Goal: Information Seeking & Learning: Find specific fact

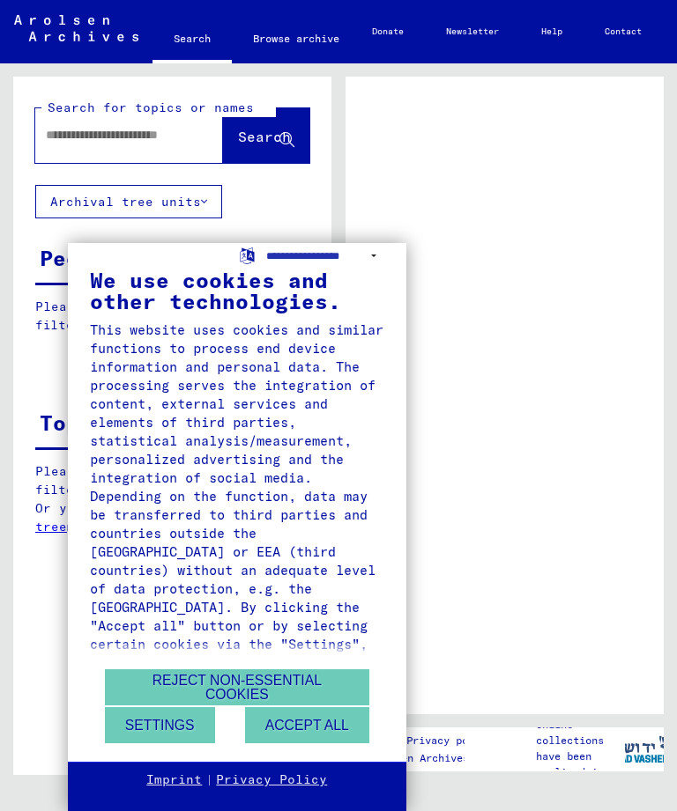
click at [129, 138] on div "**********" at bounding box center [338, 405] width 677 height 811
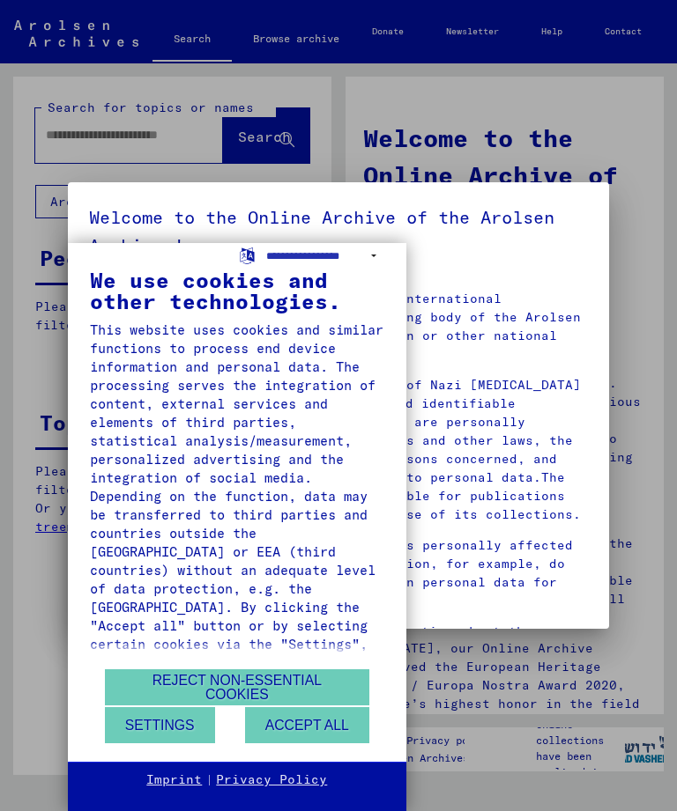
click at [292, 724] on button "Accept all" at bounding box center [307, 725] width 124 height 36
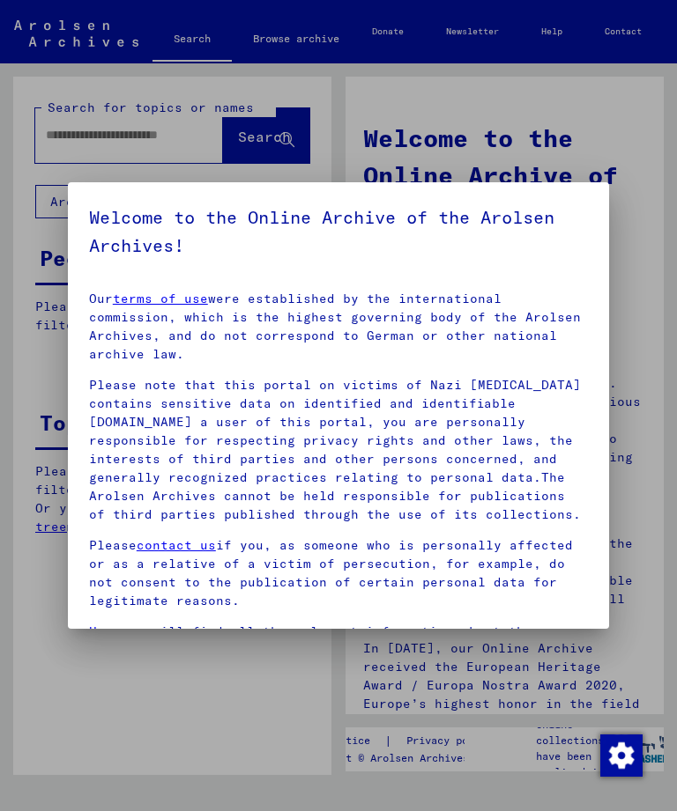
click at [104, 147] on div at bounding box center [338, 405] width 677 height 811
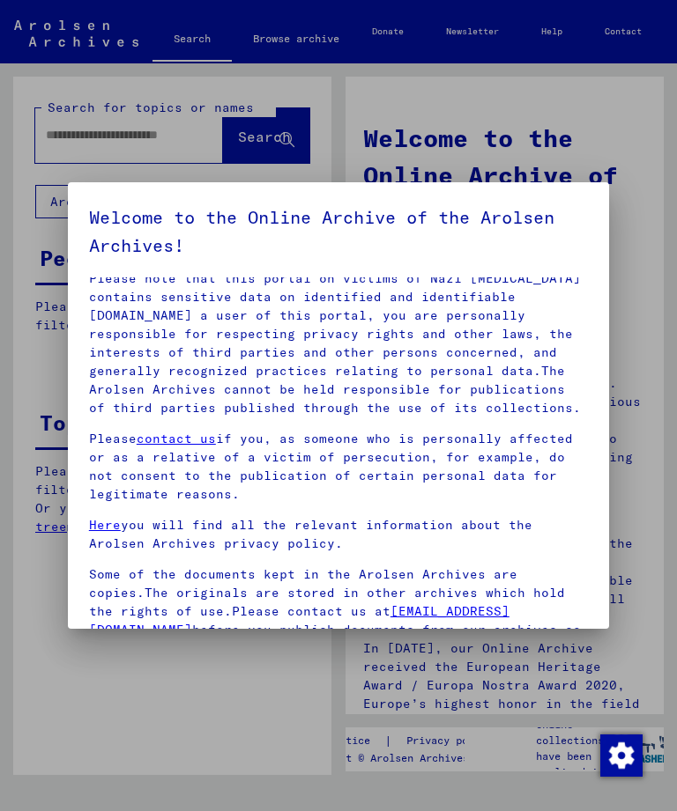
scroll to position [105, 0]
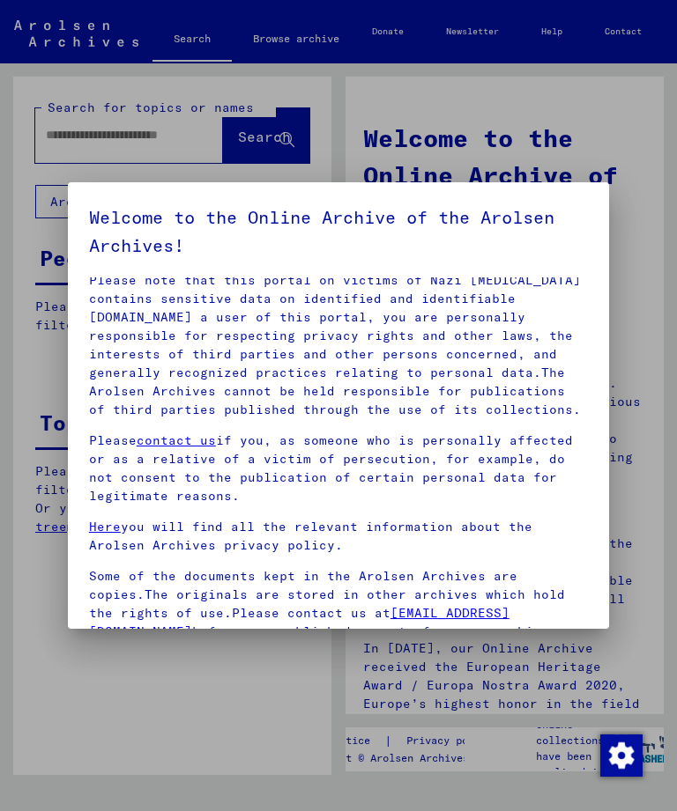
click at [670, 354] on div at bounding box center [338, 405] width 677 height 811
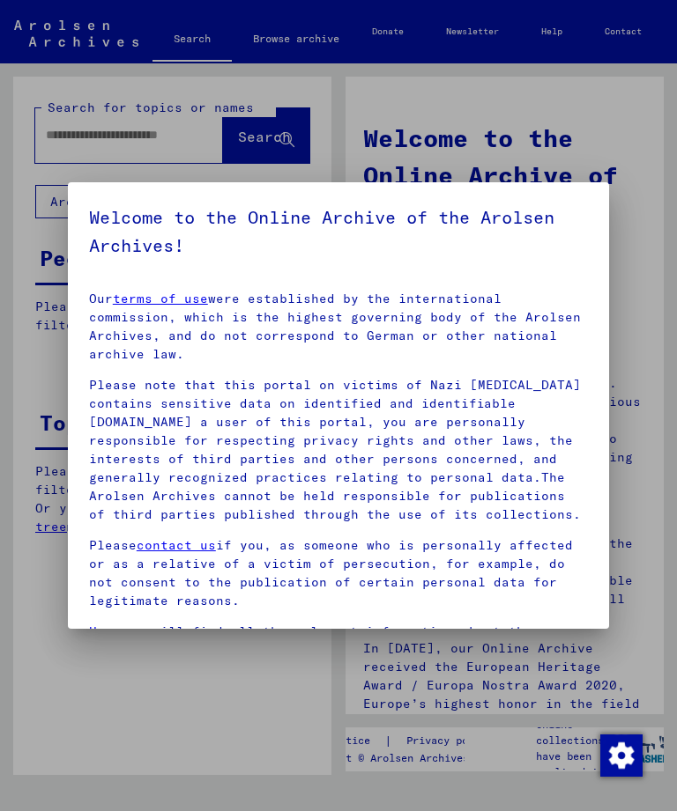
click at [92, 125] on div at bounding box center [338, 405] width 677 height 811
click at [571, 232] on h5 "Welcome to the Online Archive of the Arolsen Archives!" at bounding box center [338, 231] width 499 height 56
click at [133, 139] on div at bounding box center [338, 405] width 677 height 811
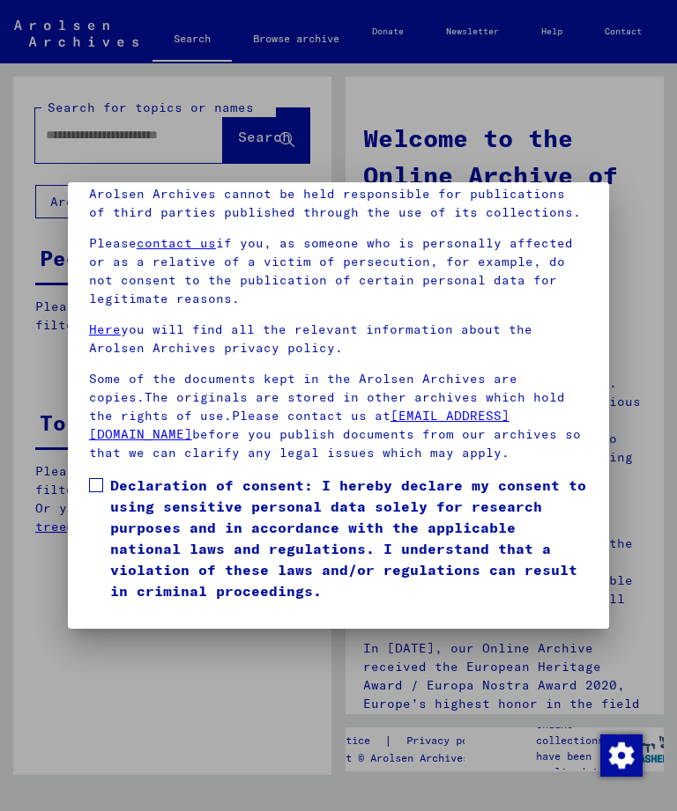
scroll to position [233, 0]
click at [92, 478] on span at bounding box center [96, 485] width 14 height 14
click at [137, 610] on button "I agree" at bounding box center [131, 626] width 85 height 33
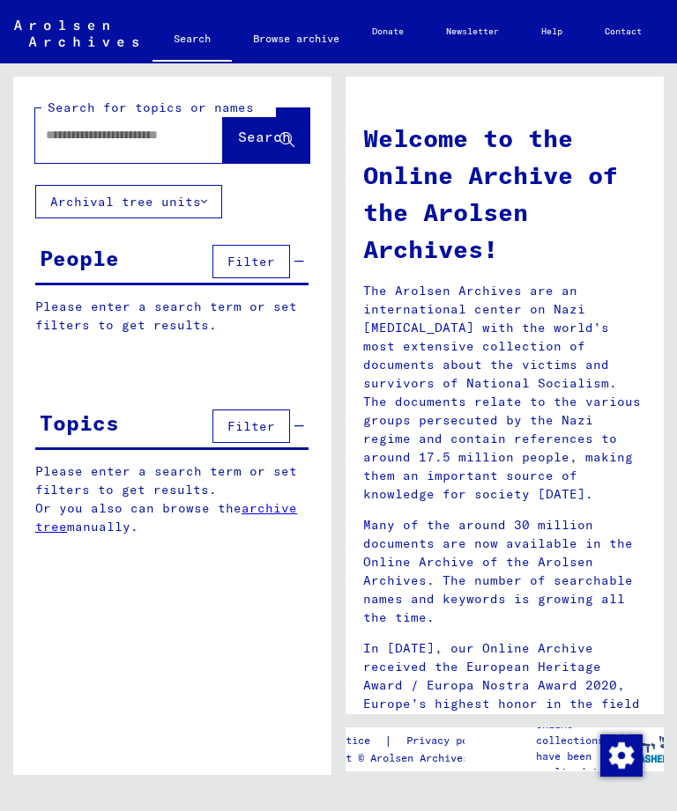
click at [81, 141] on input "text" at bounding box center [108, 135] width 124 height 18
type input "**********"
click at [240, 136] on span "Search" at bounding box center [264, 137] width 53 height 18
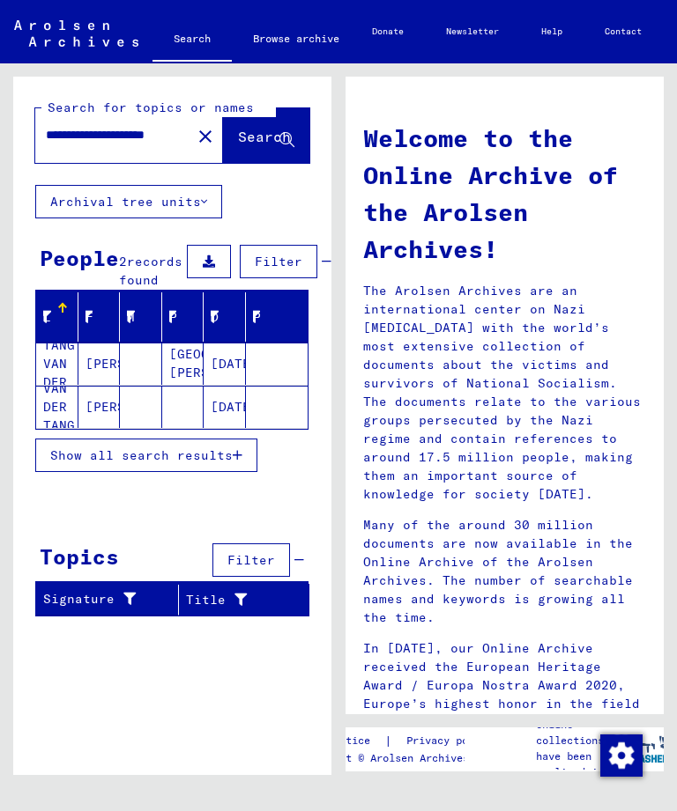
click at [169, 464] on button "Show all search results" at bounding box center [146, 455] width 222 height 33
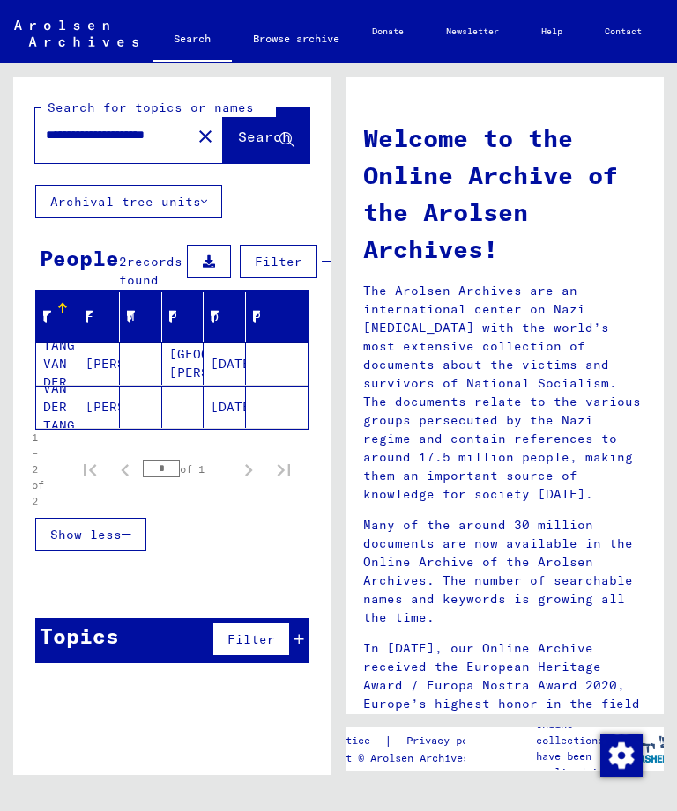
click at [57, 428] on mat-cell "VAN DER TANG" at bounding box center [57, 407] width 42 height 42
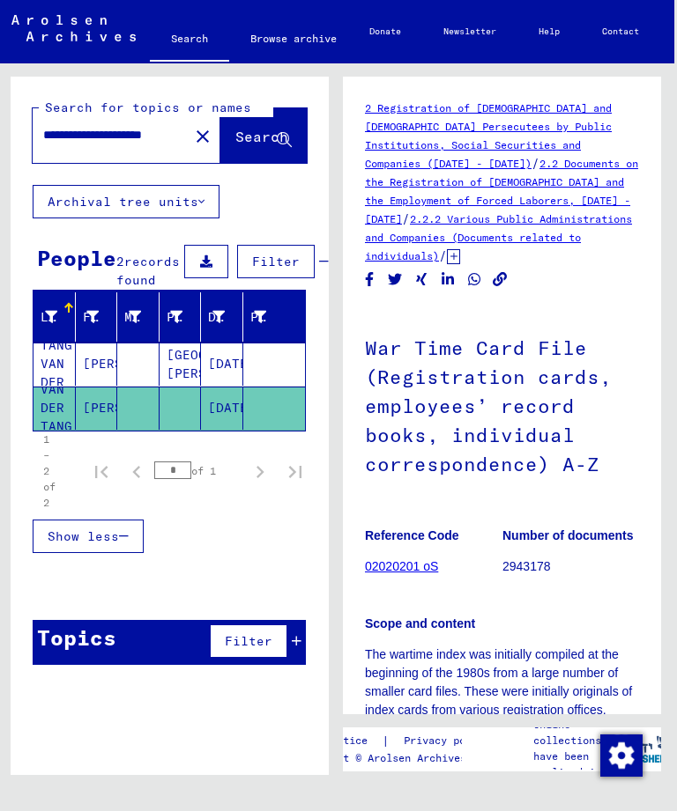
scroll to position [20, 3]
click at [404, 559] on link "02020201 oS" at bounding box center [401, 566] width 73 height 14
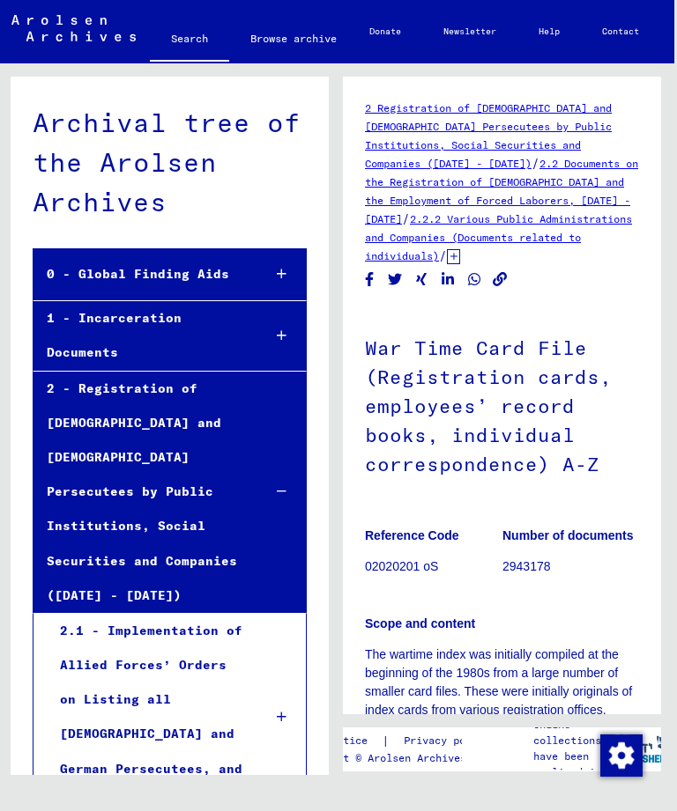
scroll to position [200641, 0]
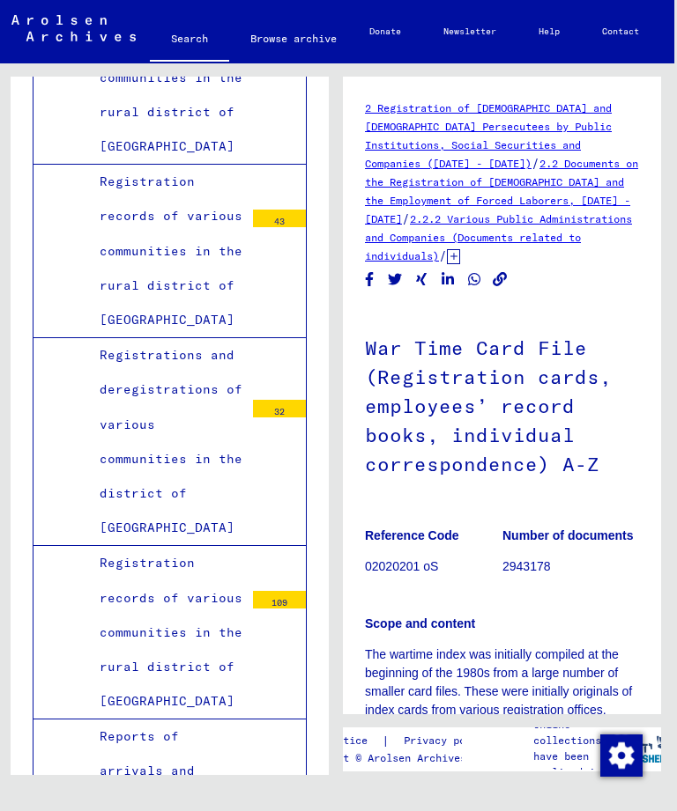
scroll to position [200750, 0]
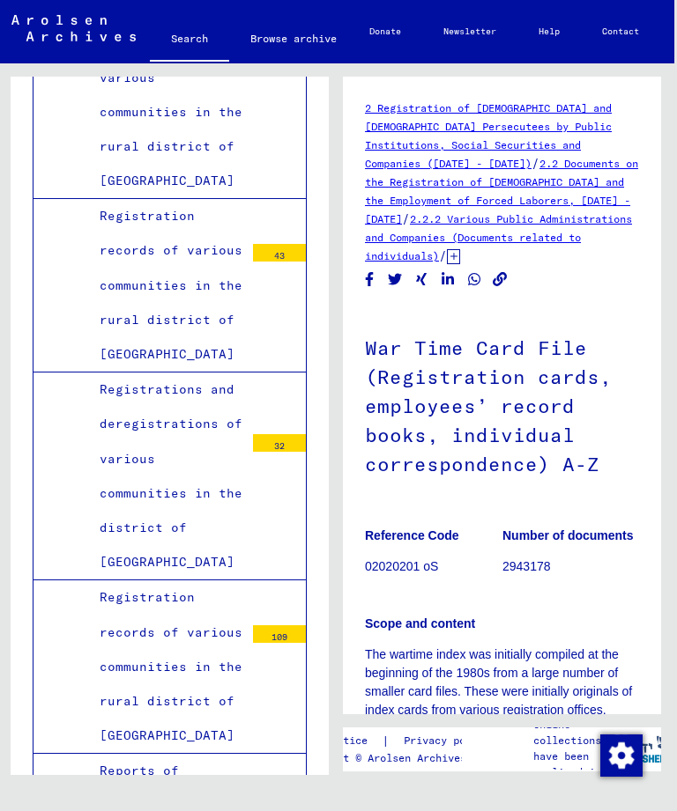
scroll to position [200692, 0]
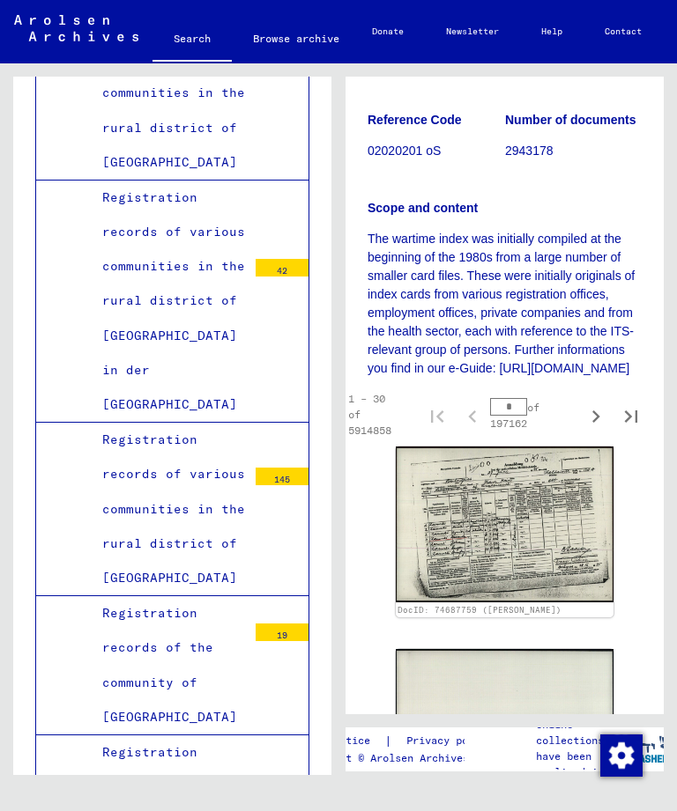
scroll to position [419, 0]
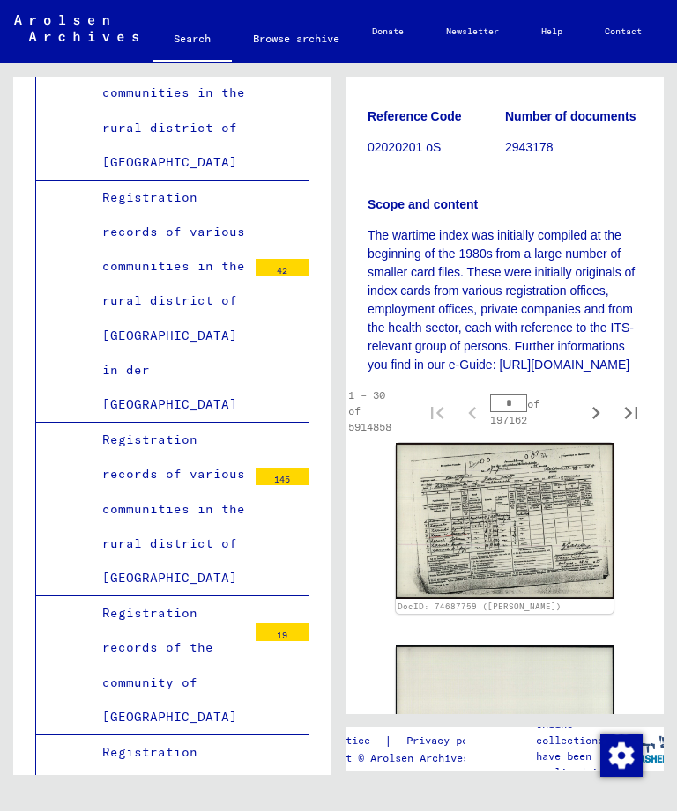
click at [517, 543] on img at bounding box center [505, 521] width 218 height 156
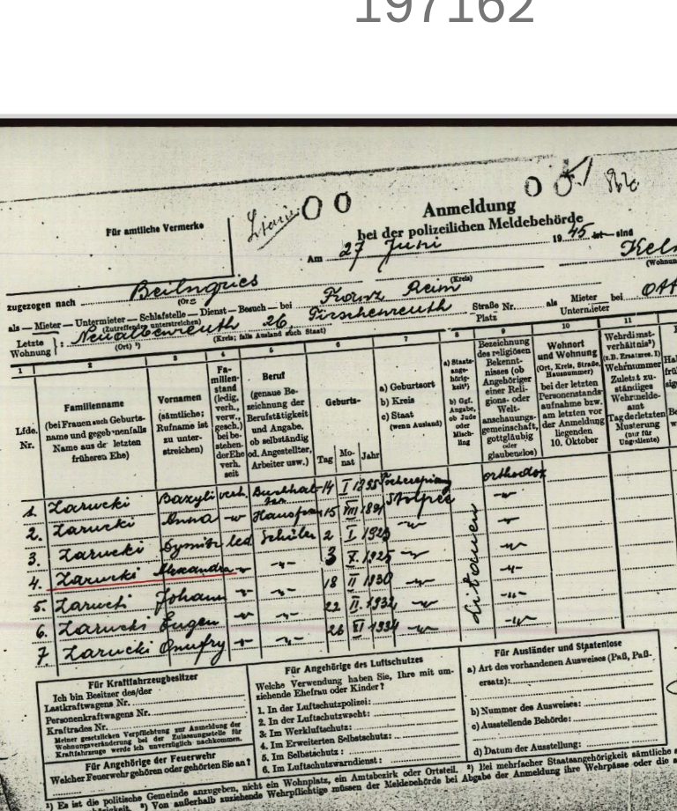
scroll to position [421, 18]
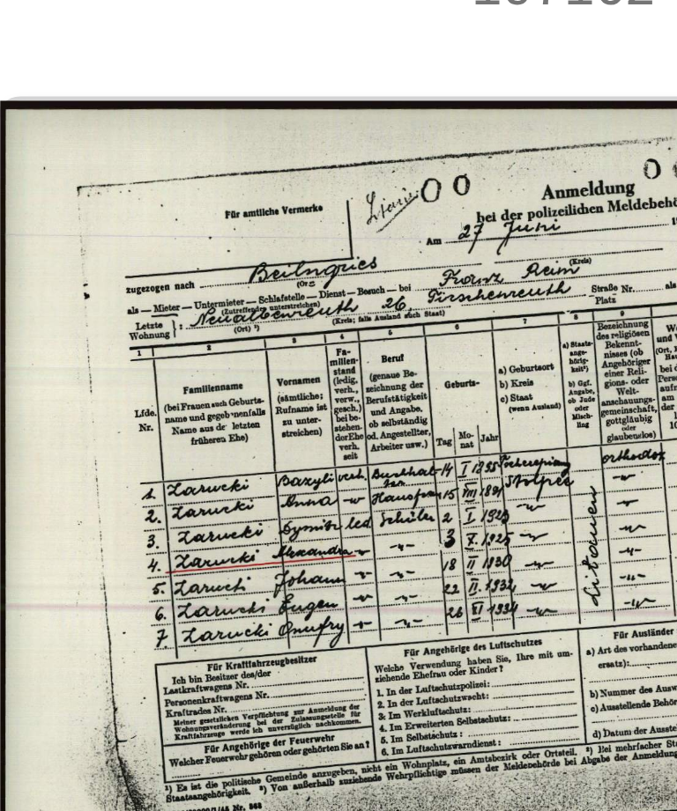
click at [378, 441] on img at bounding box center [487, 519] width 218 height 156
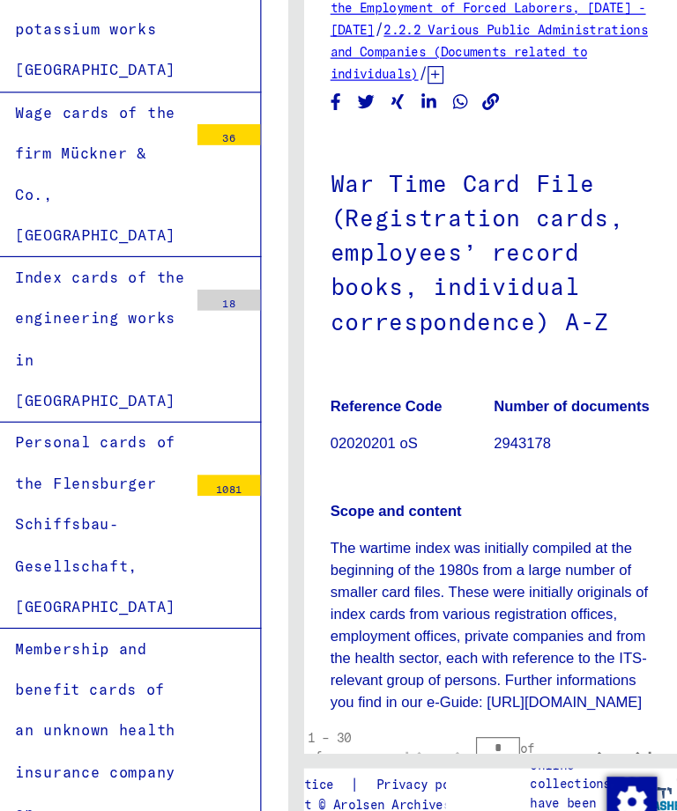
scroll to position [195038, 0]
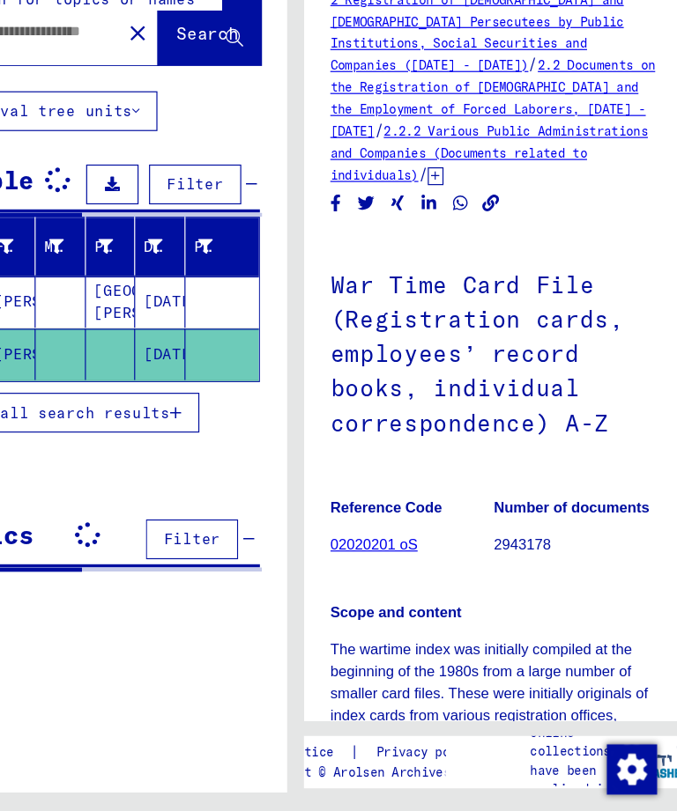
type input "********"
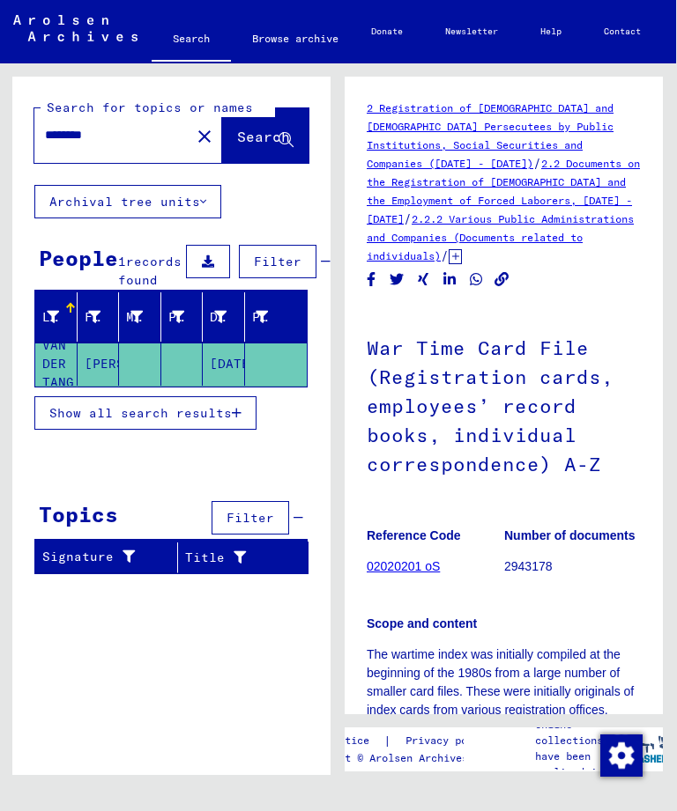
click at [183, 421] on span "Show all search results" at bounding box center [140, 413] width 182 height 16
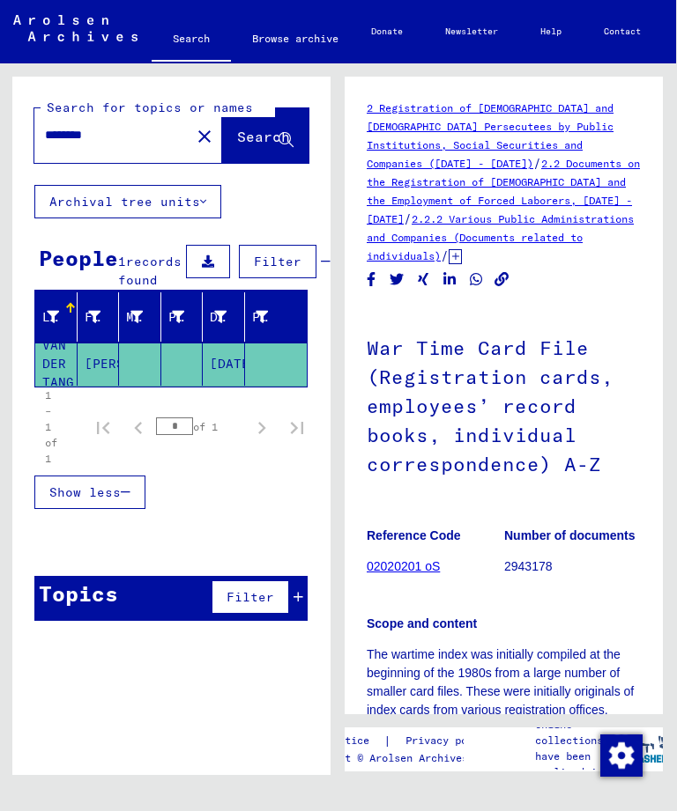
click at [248, 614] on button "Filter" at bounding box center [250, 596] width 78 height 33
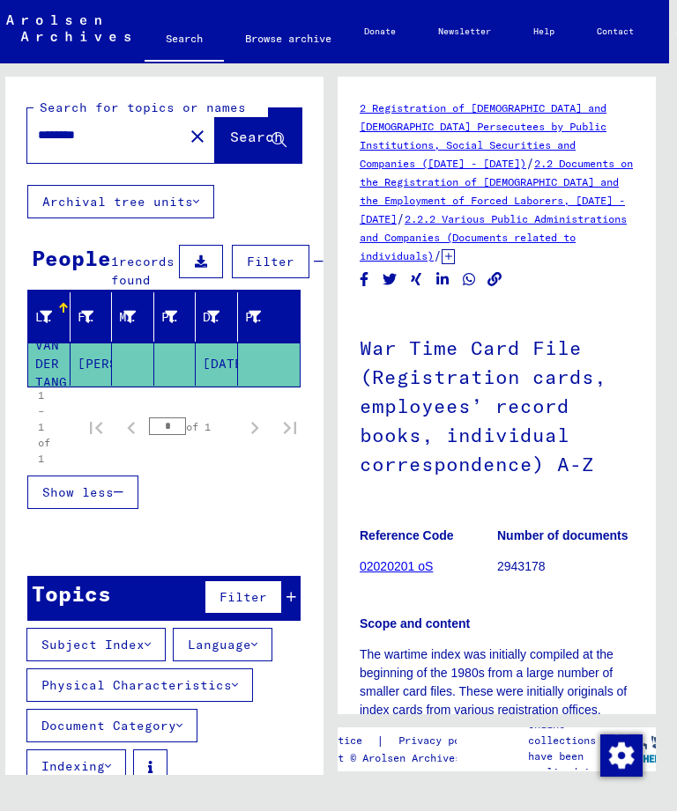
scroll to position [0, 8]
click at [187, 139] on mat-icon "close" at bounding box center [197, 136] width 21 height 21
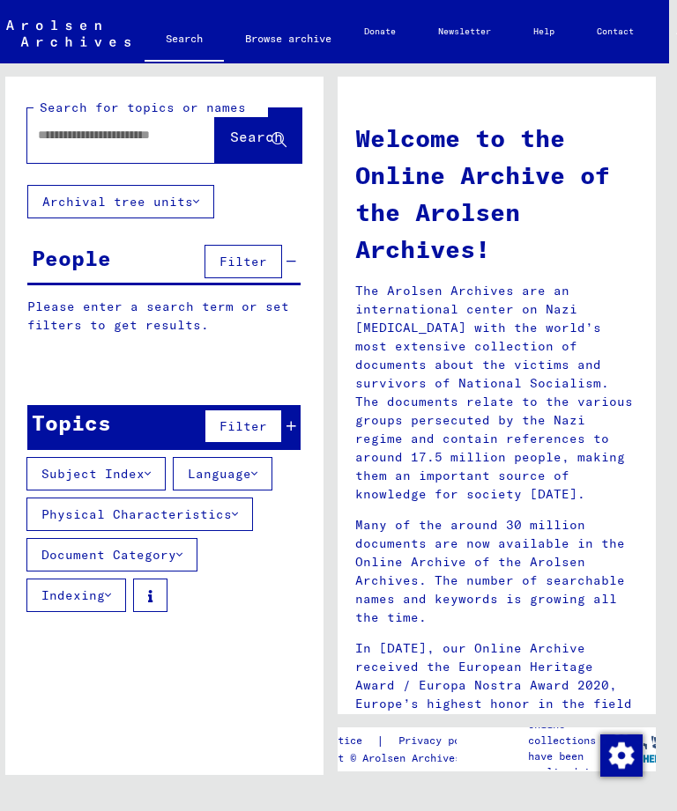
click at [126, 129] on input "text" at bounding box center [100, 135] width 124 height 18
type input "**********"
click at [254, 132] on span "Search" at bounding box center [256, 137] width 53 height 18
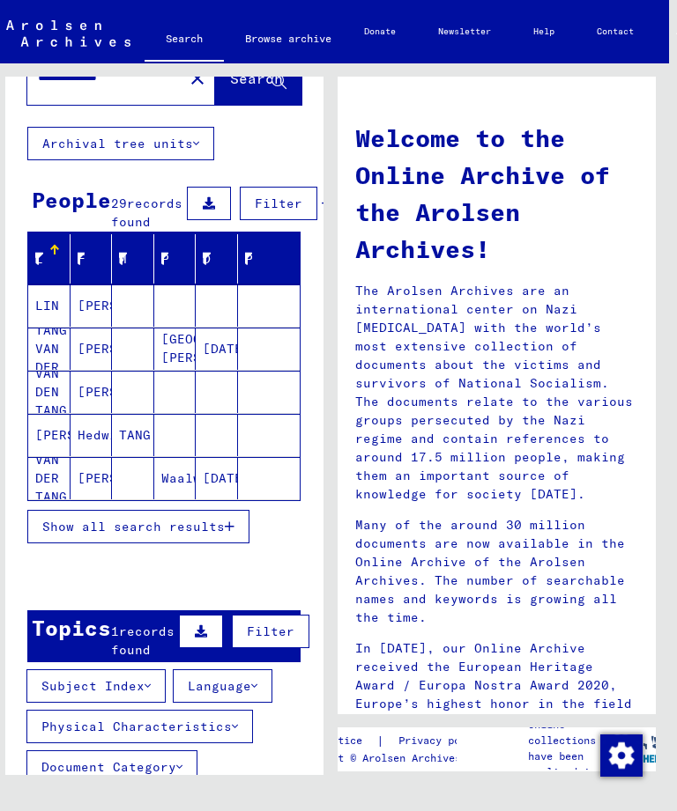
scroll to position [53, 0]
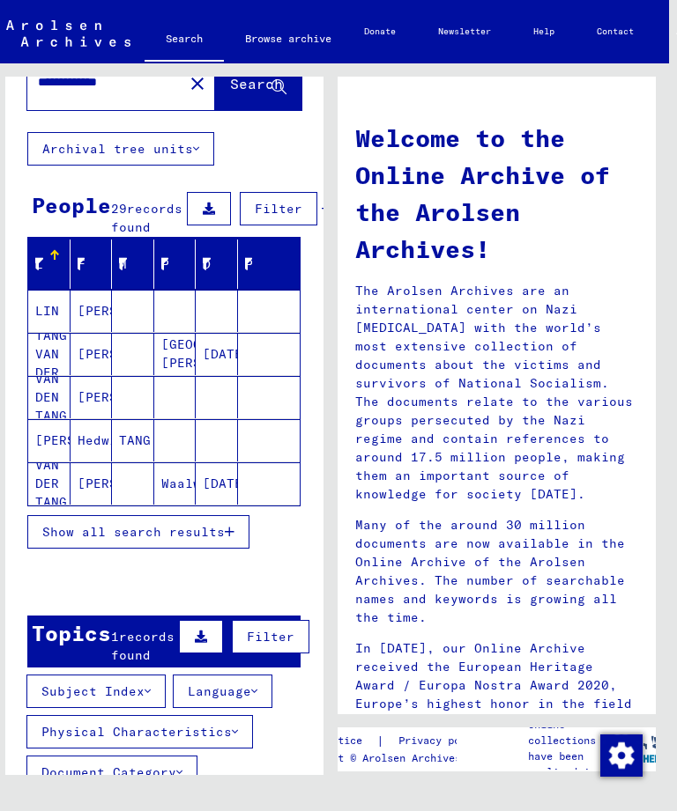
click at [92, 373] on mat-cell "[PERSON_NAME]" at bounding box center [91, 354] width 42 height 42
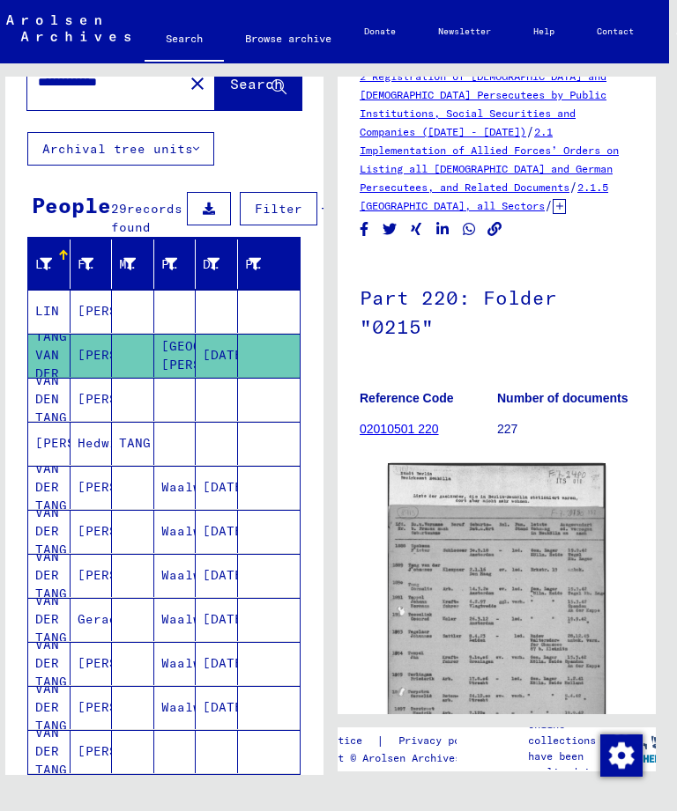
scroll to position [33, 0]
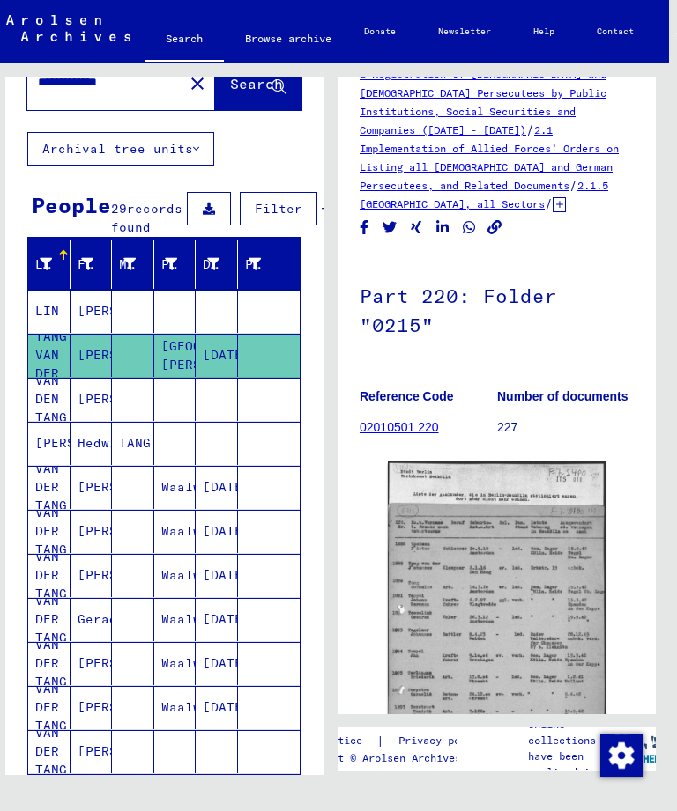
click at [497, 658] on img at bounding box center [497, 633] width 218 height 342
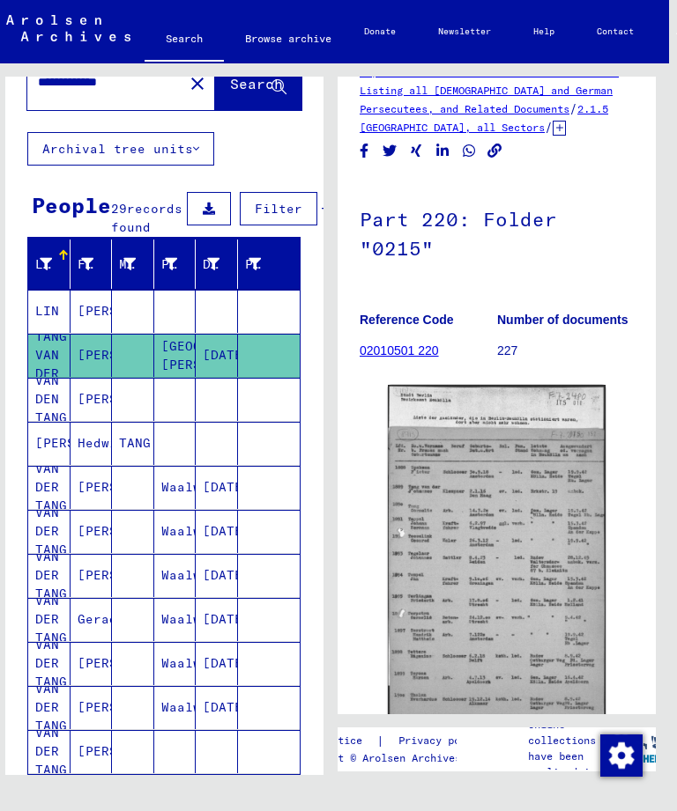
scroll to position [109, 0]
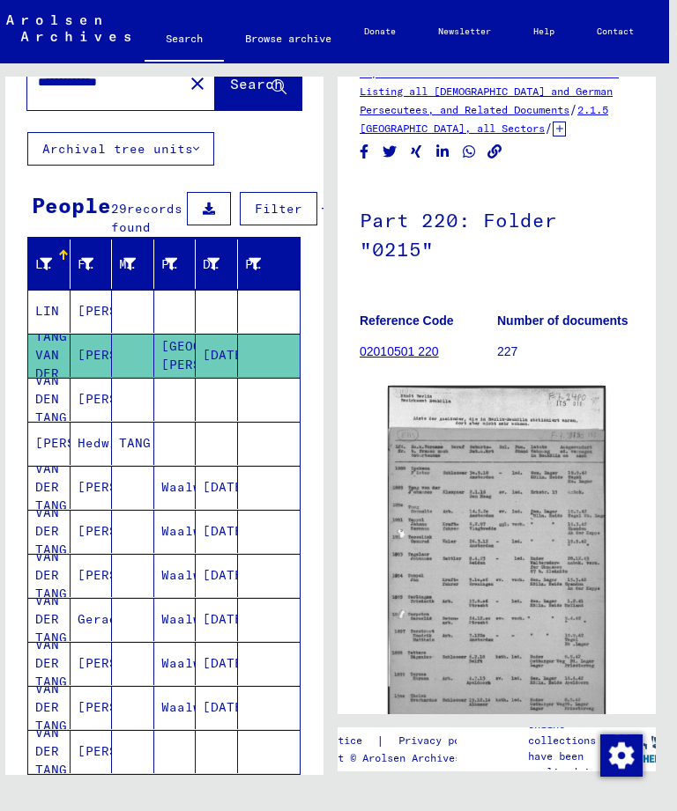
click at [415, 352] on link "02010501 220" at bounding box center [398, 351] width 79 height 14
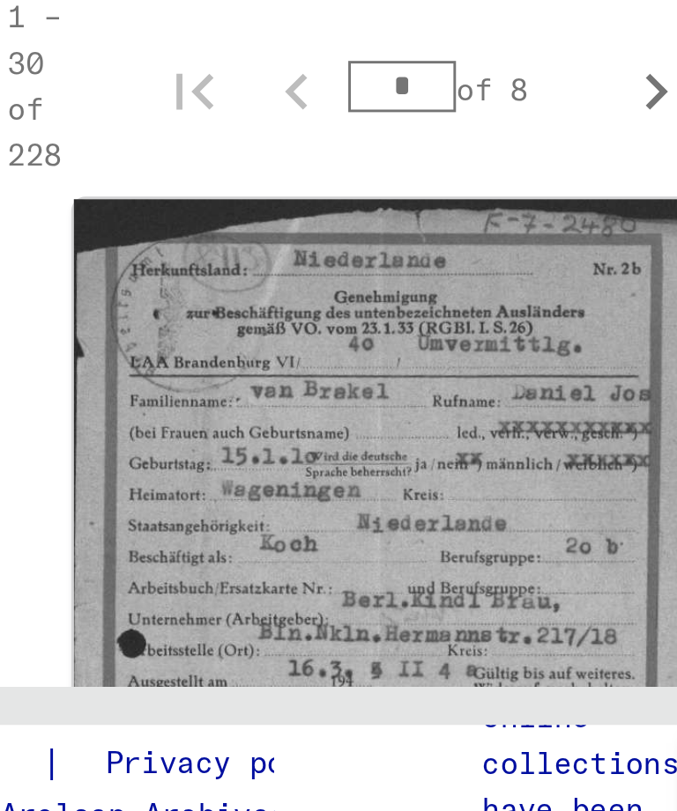
scroll to position [5, 20]
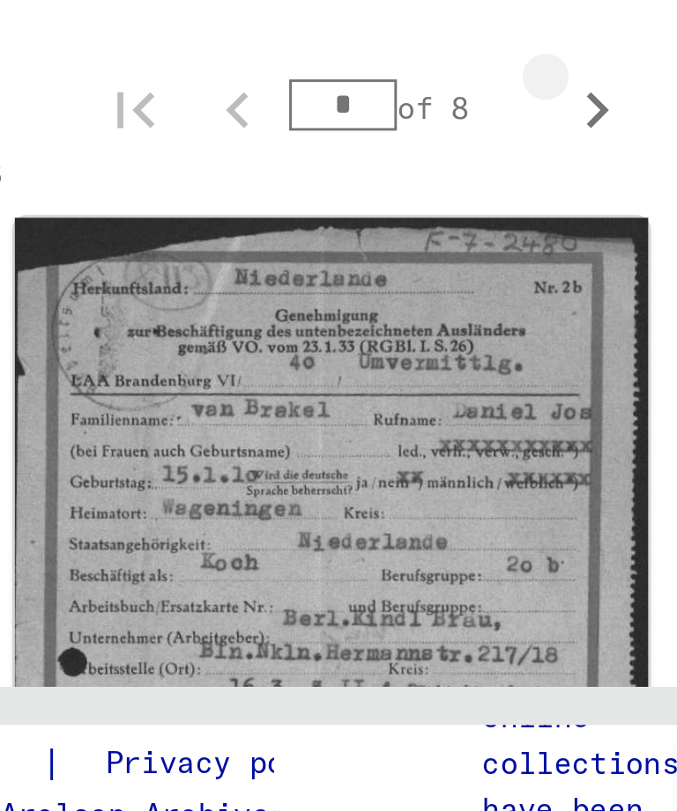
click at [555, 504] on icon "Next page" at bounding box center [567, 516] width 25 height 25
type input "*"
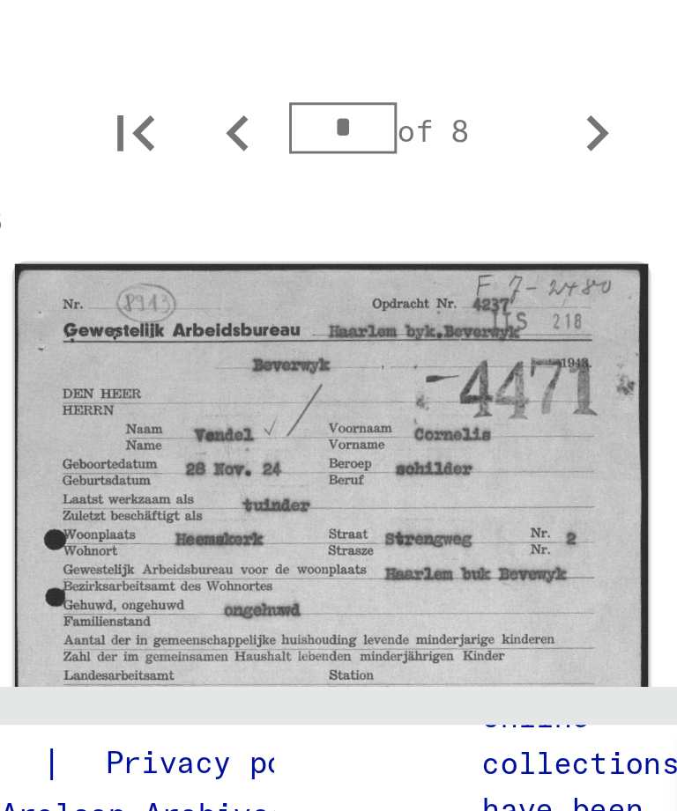
click at [564, 518] on icon "Next page" at bounding box center [568, 524] width 8 height 12
type input "*"
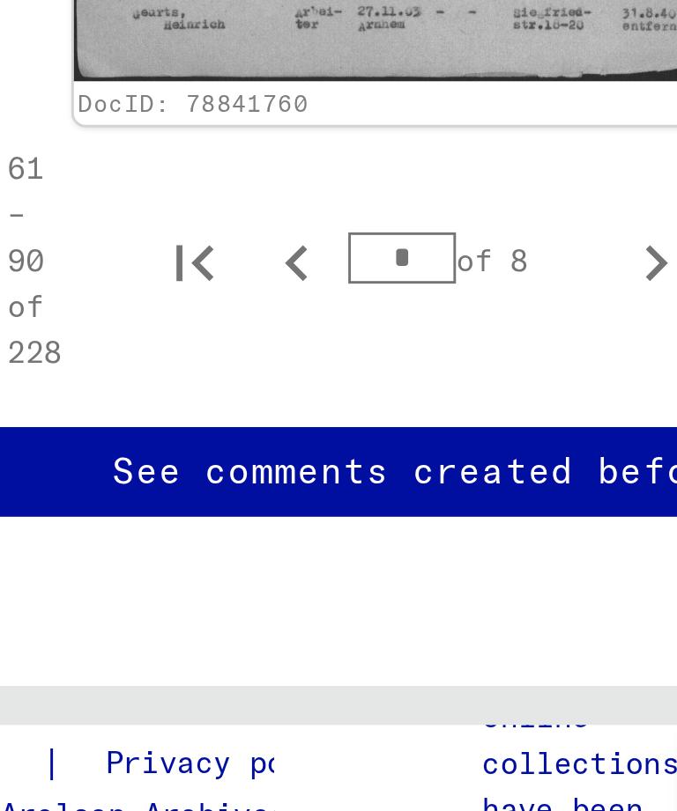
scroll to position [10695, 4]
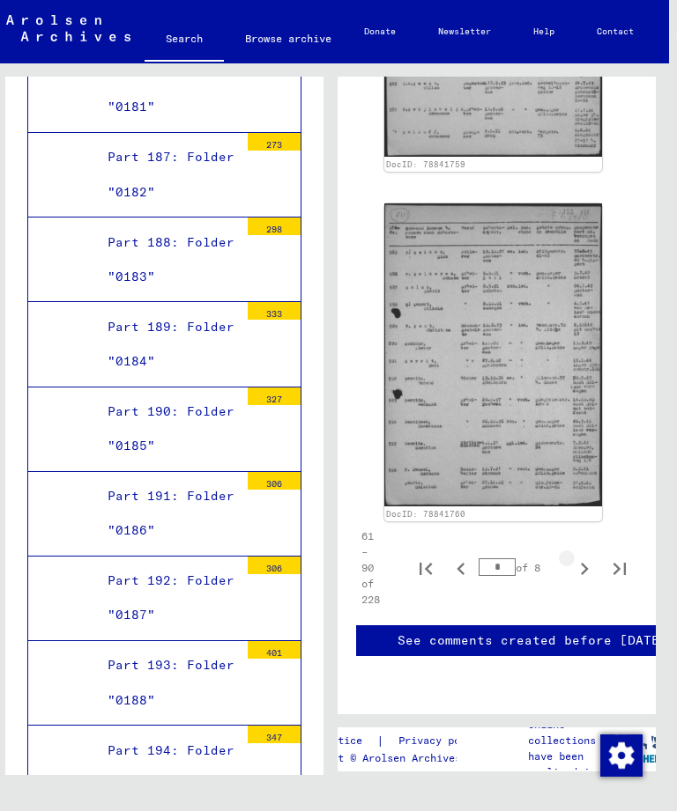
click at [587, 557] on icon "Next page" at bounding box center [584, 569] width 25 height 25
type input "*"
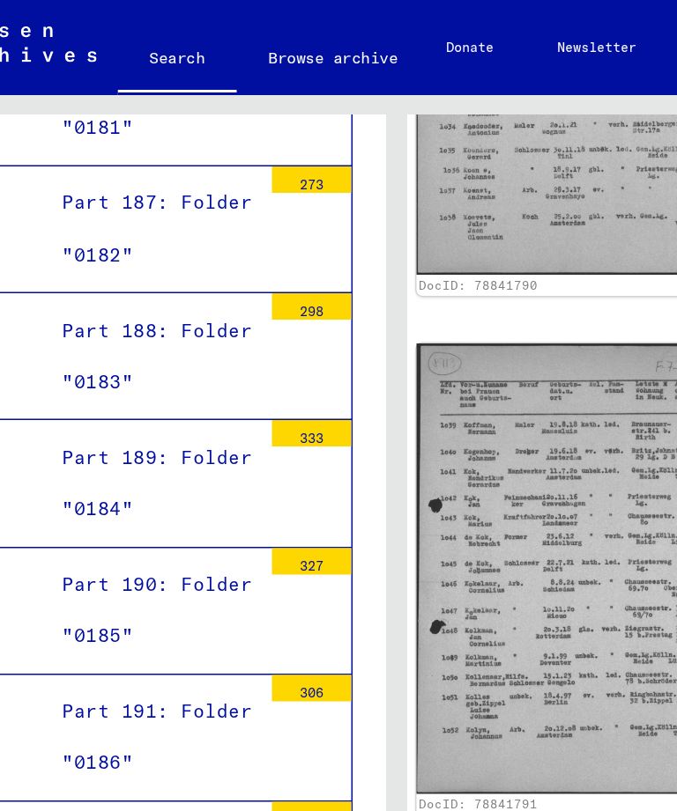
scroll to position [0, 0]
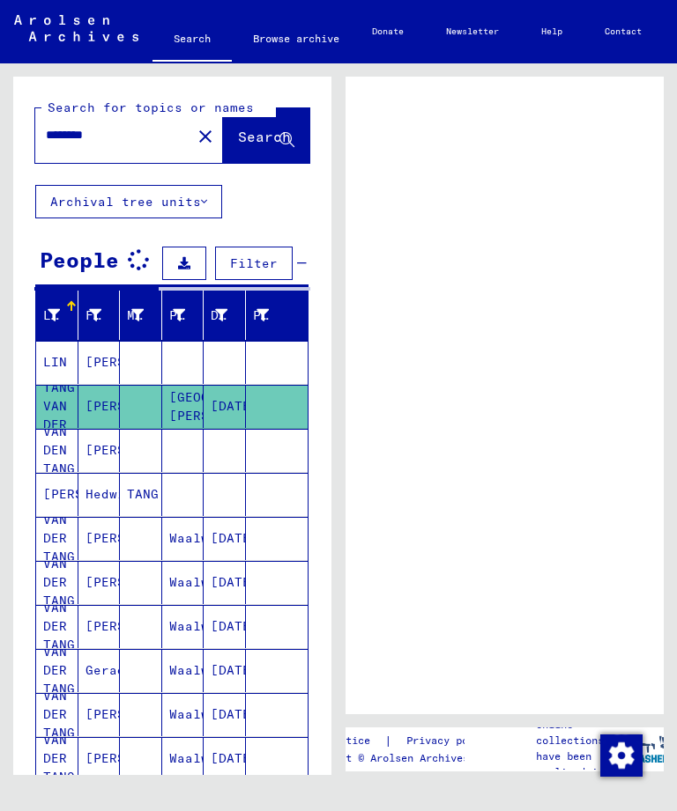
type input "**********"
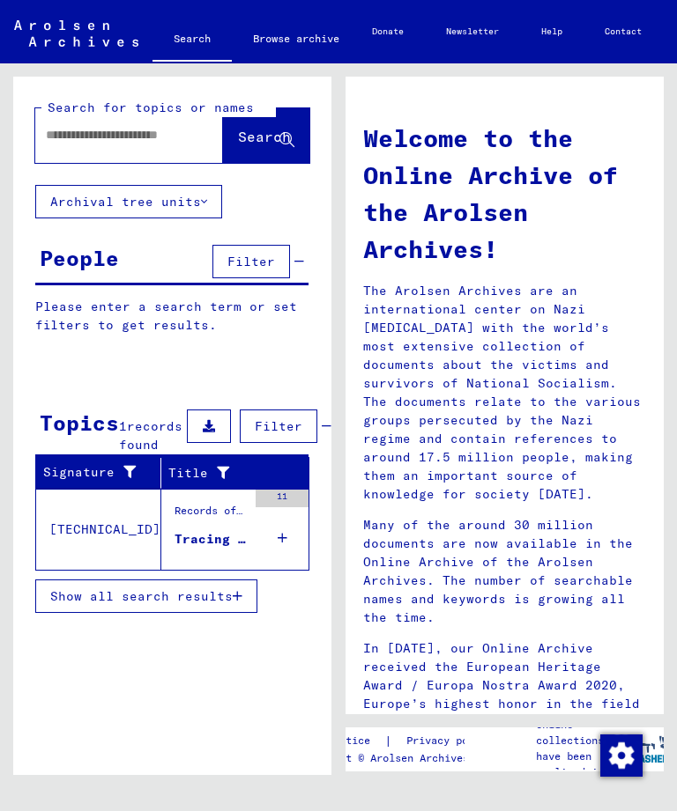
type input "**********"
